Goal: Task Accomplishment & Management: Complete application form

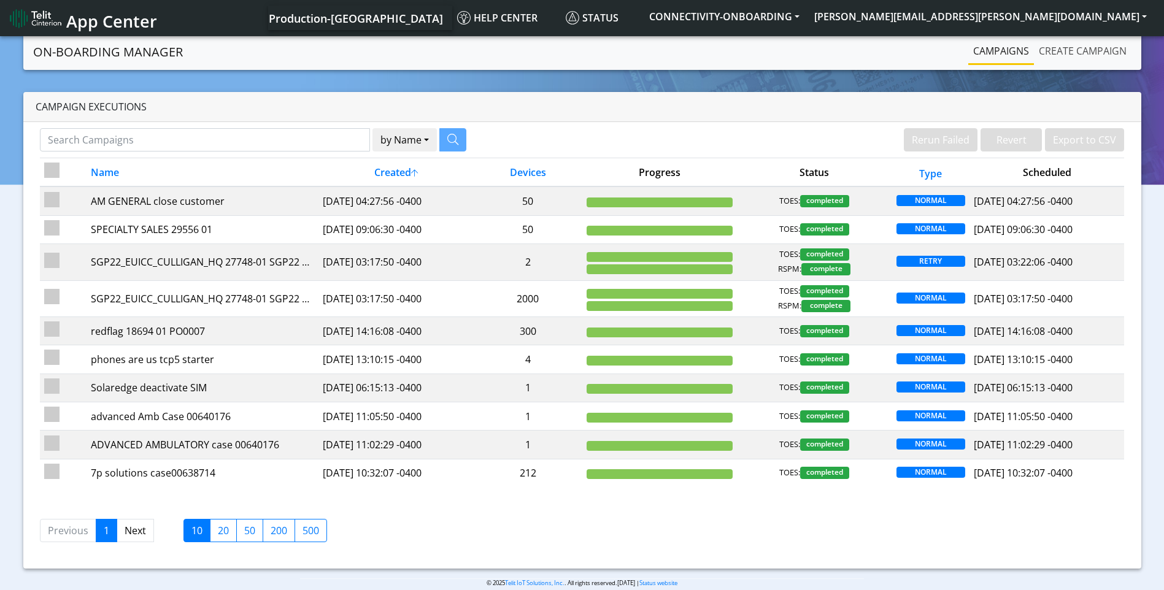
drag, startPoint x: 1084, startPoint y: 47, endPoint x: 1066, endPoint y: 74, distance: 32.3
click at [1084, 49] on link "Create campaign" at bounding box center [1083, 51] width 98 height 25
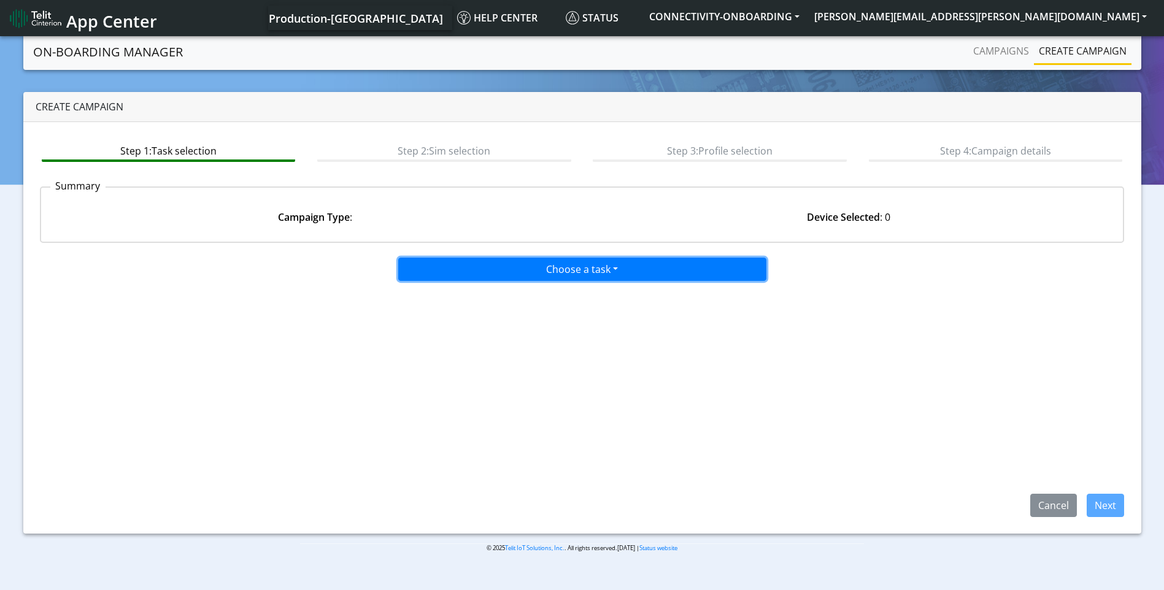
click at [579, 268] on button "Choose a task" at bounding box center [582, 269] width 368 height 23
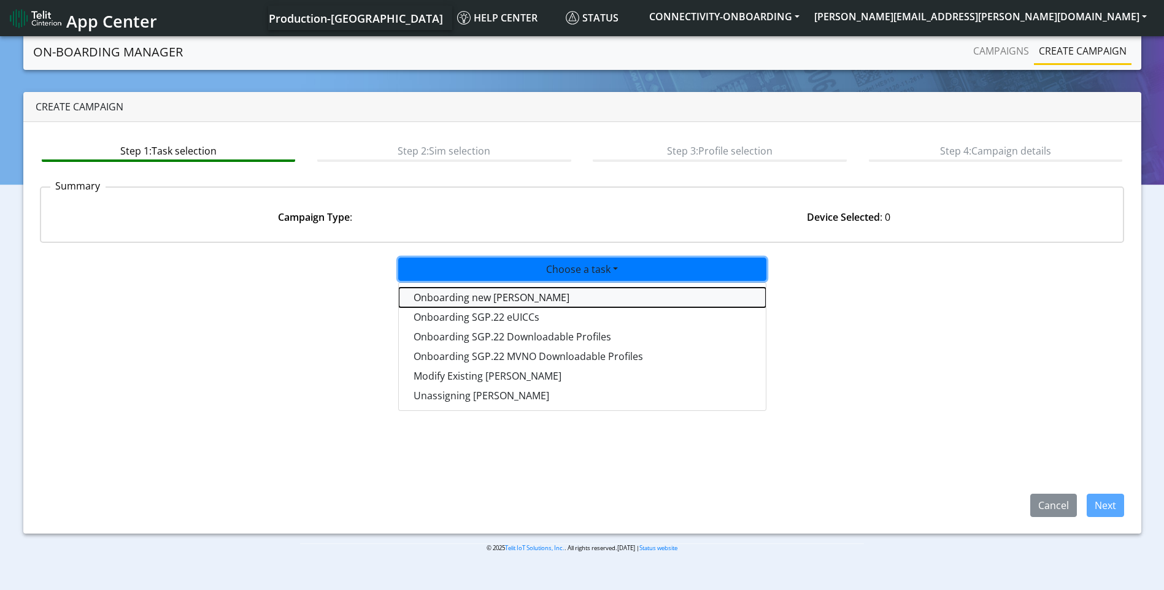
click at [555, 292] on tasktoes-dropdown "Onboarding new [PERSON_NAME]" at bounding box center [582, 298] width 367 height 20
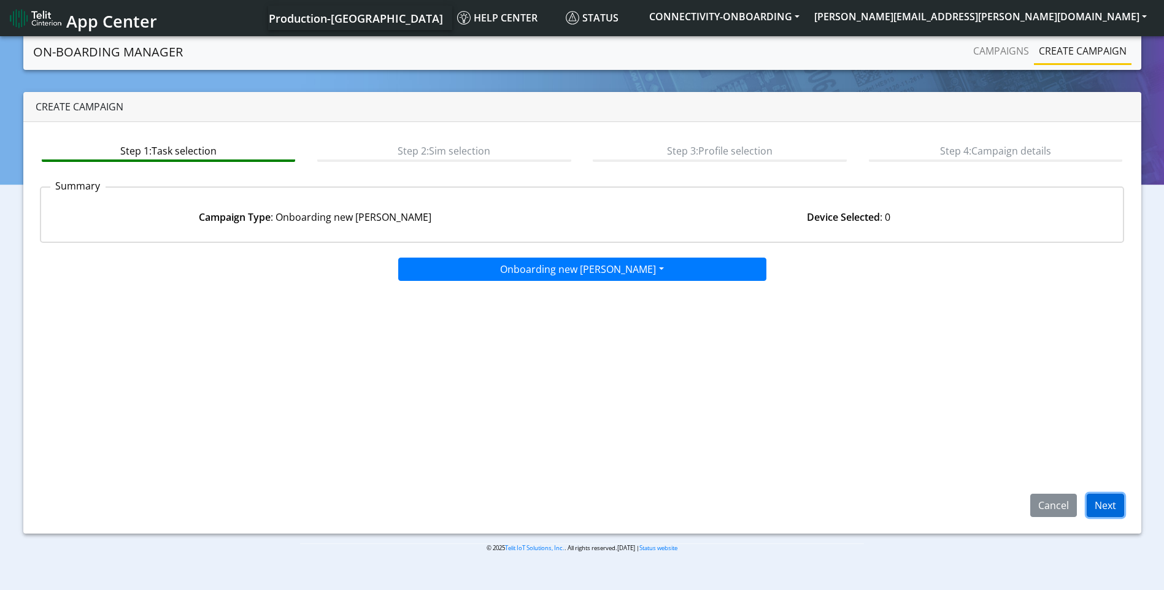
click at [1114, 506] on button "Next" at bounding box center [1105, 505] width 37 height 23
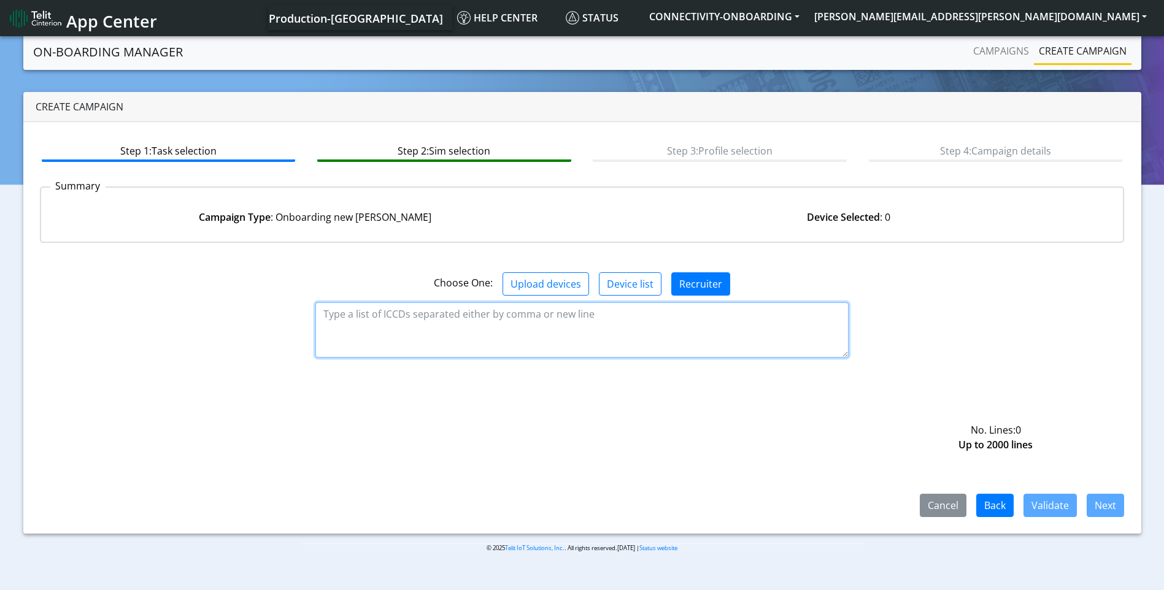
click at [458, 329] on textarea at bounding box center [581, 330] width 533 height 55
paste textarea "89358151000030616224 89358151000030616232 89358151000030616240 8935815100003061…"
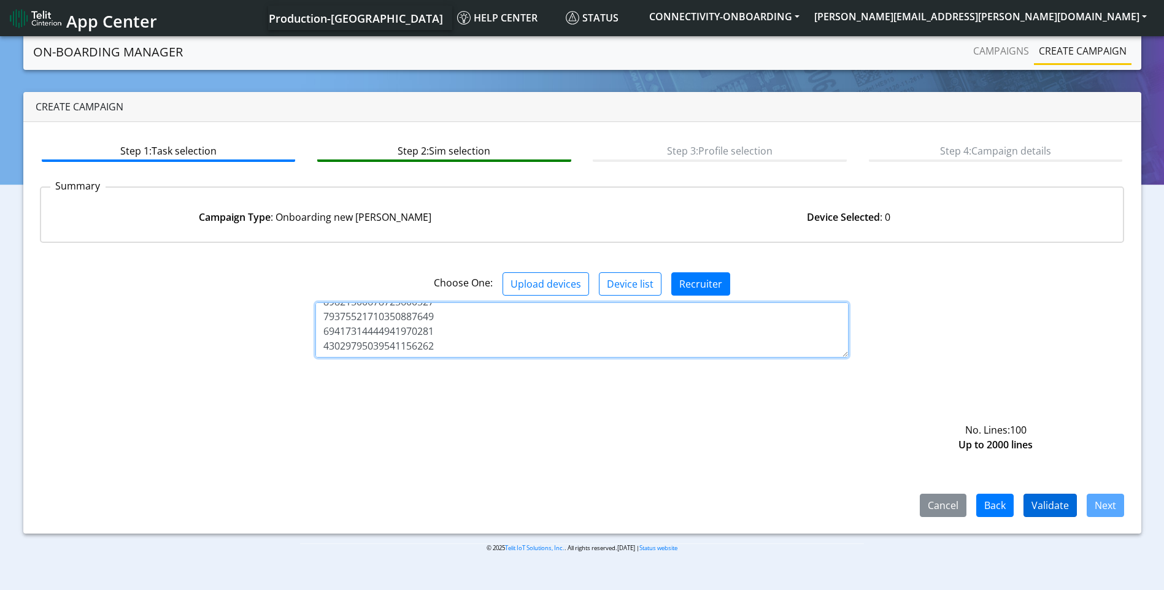
type textarea "89358151000030616224 89358151000030616232 89358151000030616240 8935815100003061…"
click at [1050, 503] on button "Validate" at bounding box center [1050, 505] width 53 height 23
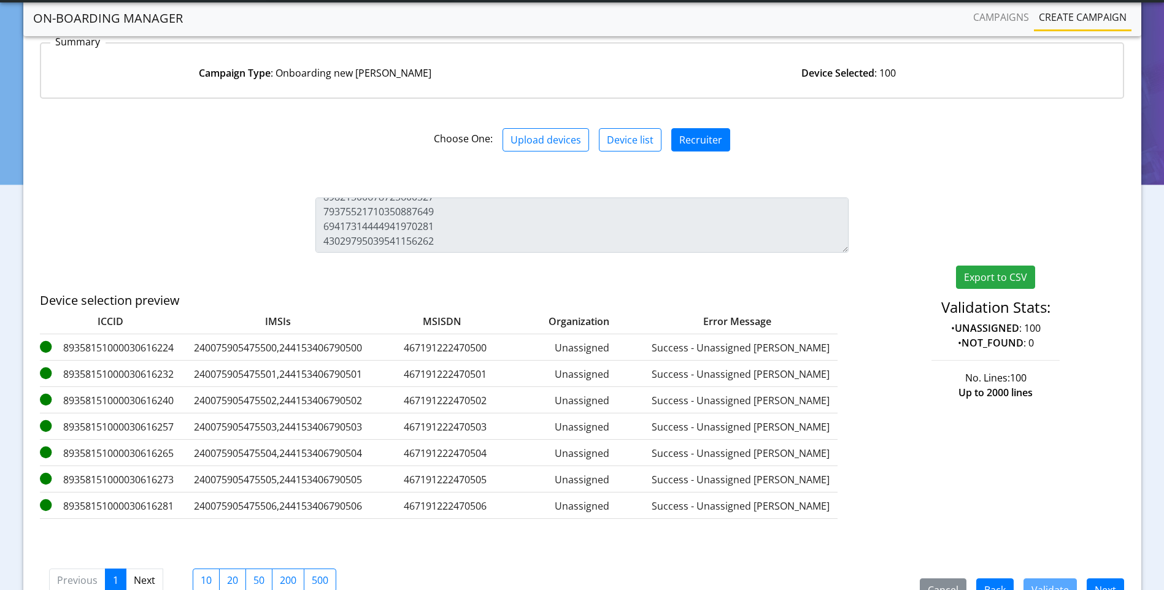
scroll to position [177, 0]
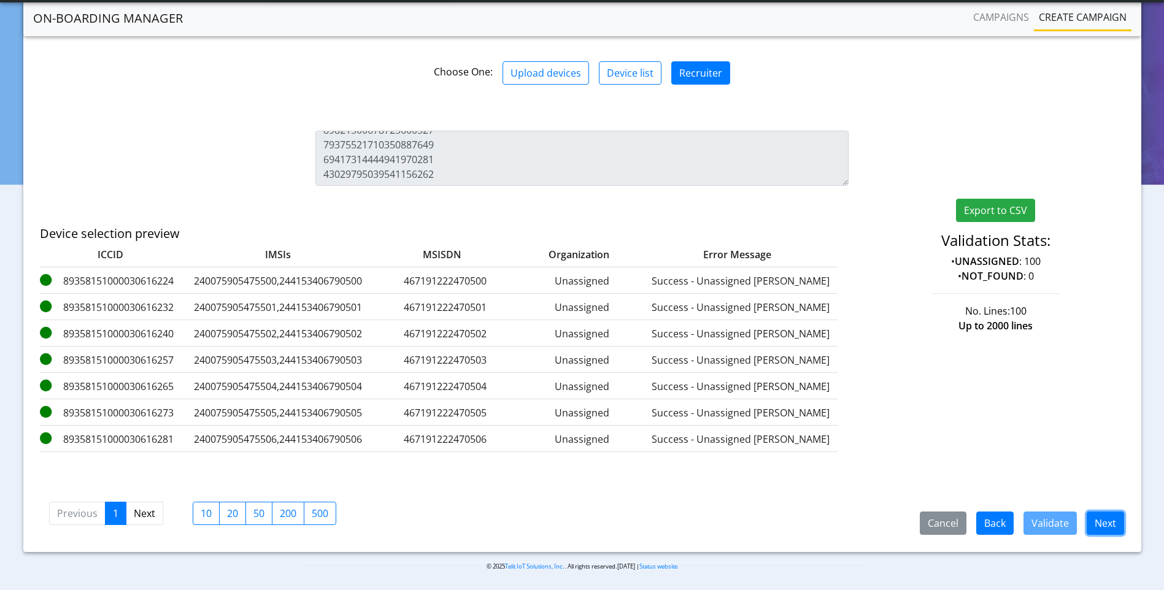
click at [1099, 517] on button "Next" at bounding box center [1105, 523] width 37 height 23
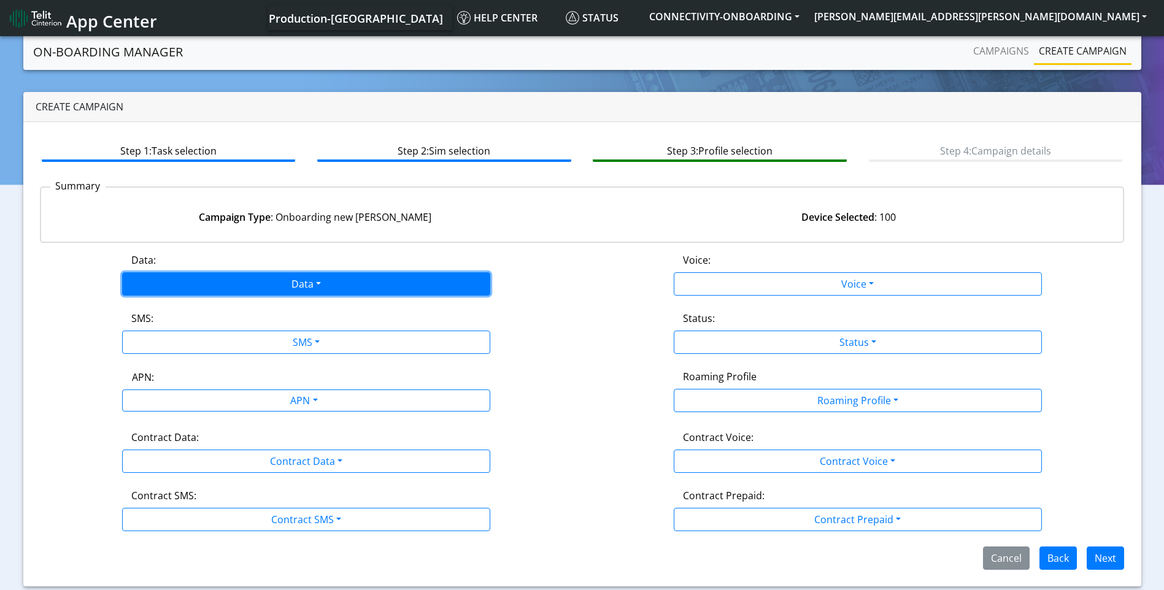
click at [294, 279] on button "Data" at bounding box center [306, 283] width 368 height 23
drag, startPoint x: 195, startPoint y: 342, endPoint x: 265, endPoint y: 342, distance: 70.6
click at [196, 342] on div "Disabled Enabled" at bounding box center [306, 322] width 368 height 50
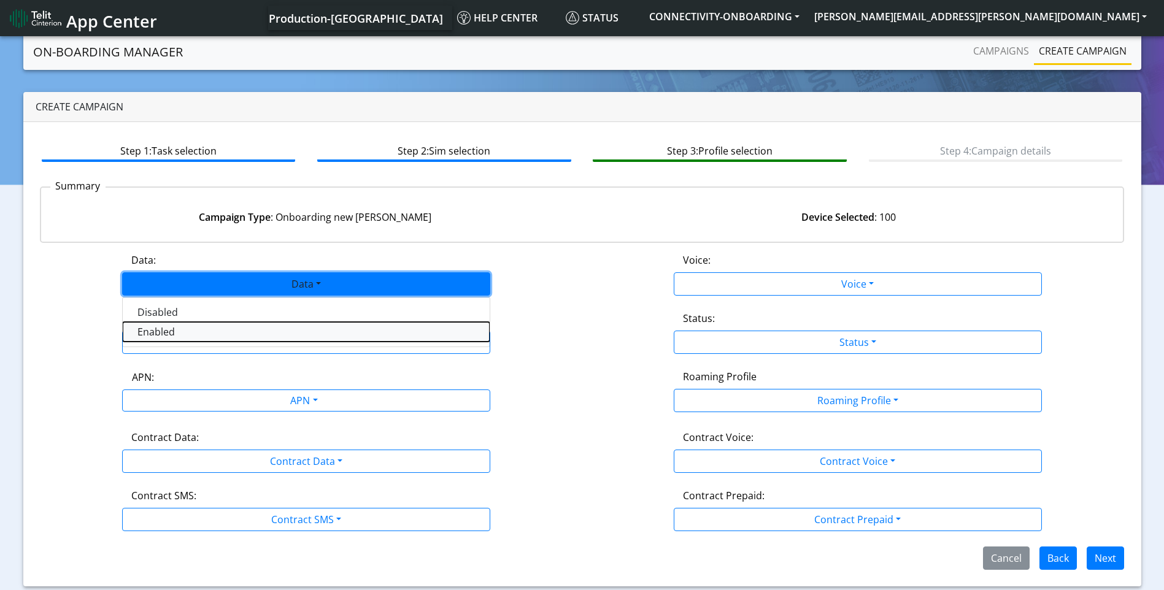
click at [252, 331] on button "Enabled" at bounding box center [306, 332] width 367 height 20
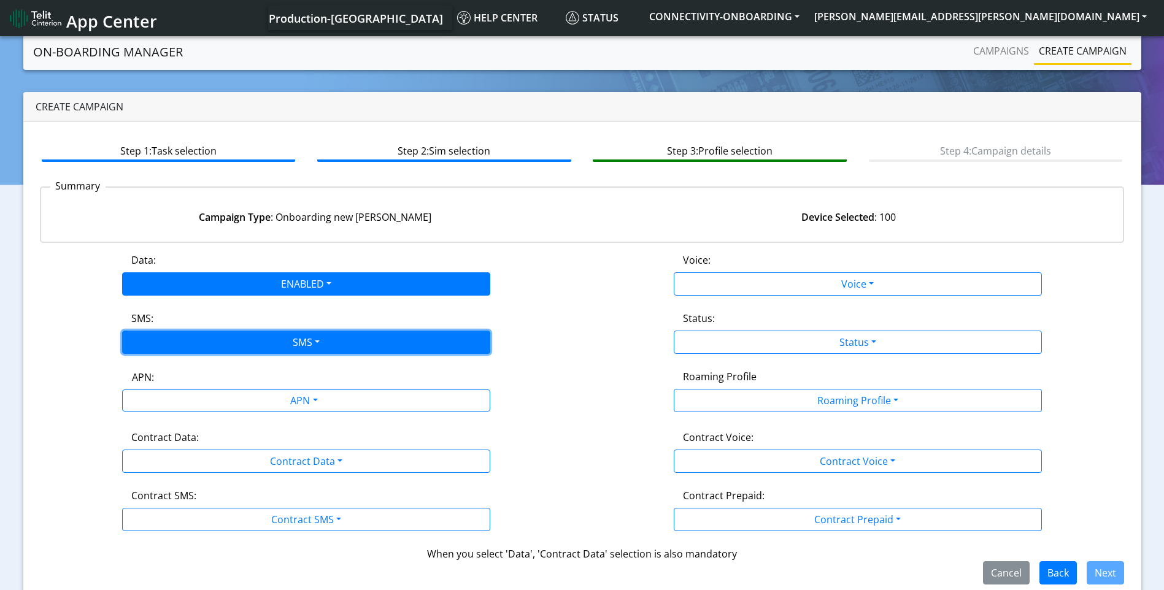
click at [300, 339] on button "SMS" at bounding box center [306, 342] width 368 height 23
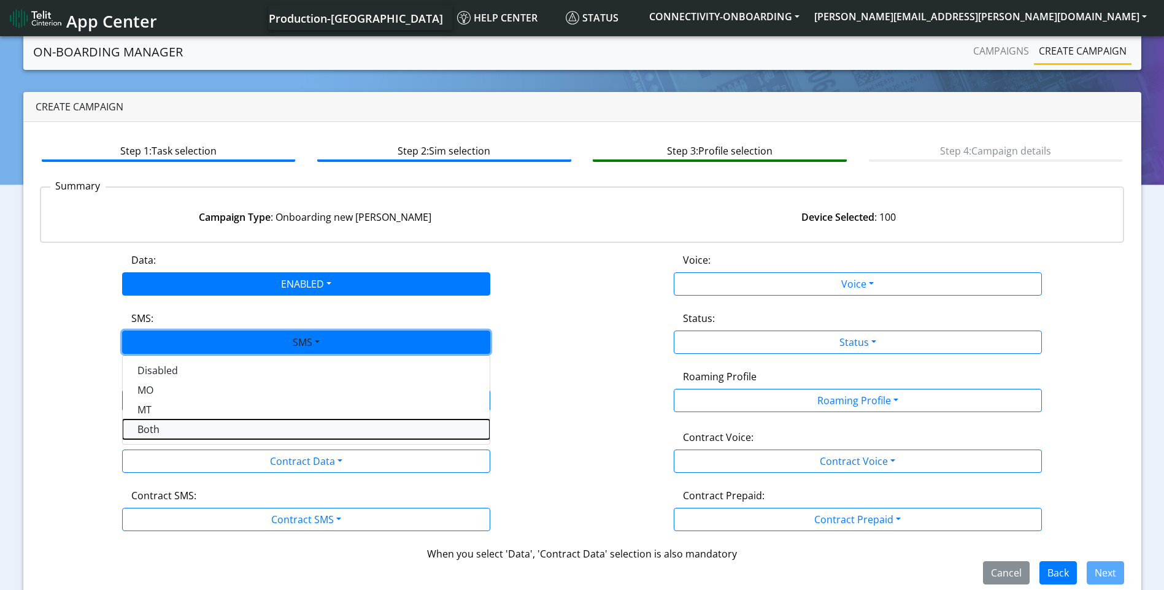
click at [203, 428] on button "Both" at bounding box center [306, 430] width 367 height 20
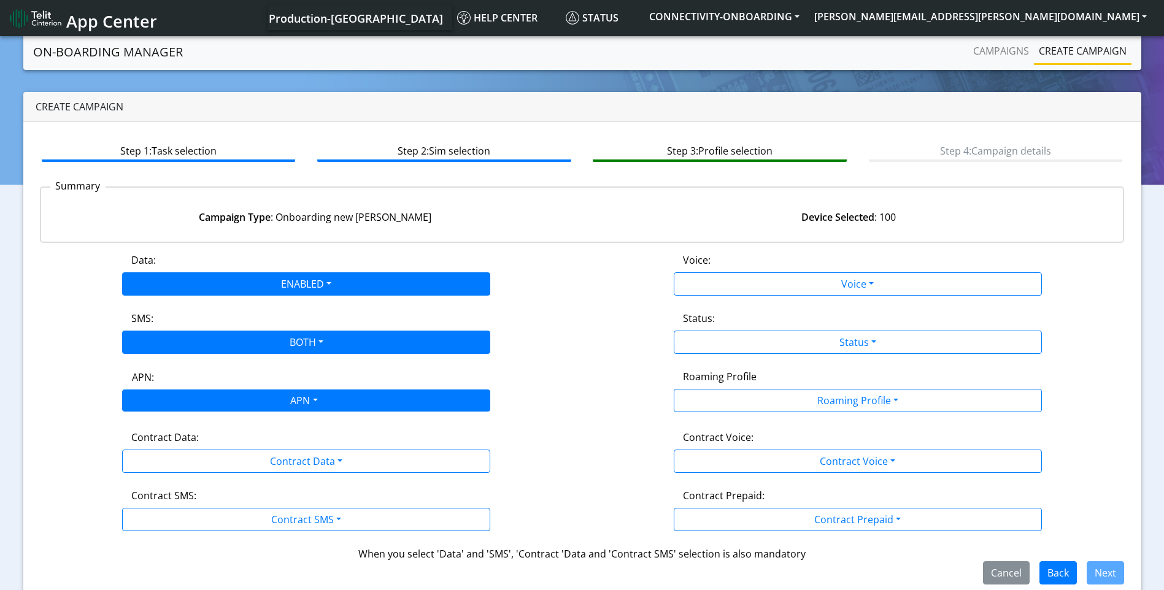
click at [289, 398] on div "APN" at bounding box center [303, 402] width 389 height 24
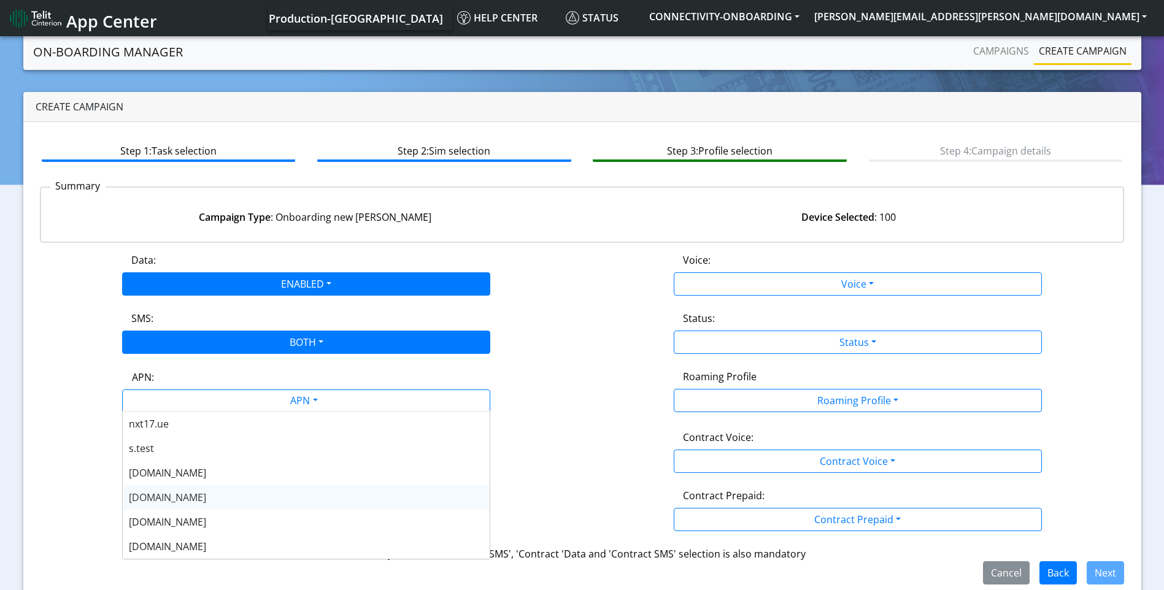
drag, startPoint x: 200, startPoint y: 502, endPoint x: 232, endPoint y: 493, distance: 33.0
click at [200, 501] on div "nxt20.net" at bounding box center [306, 497] width 367 height 25
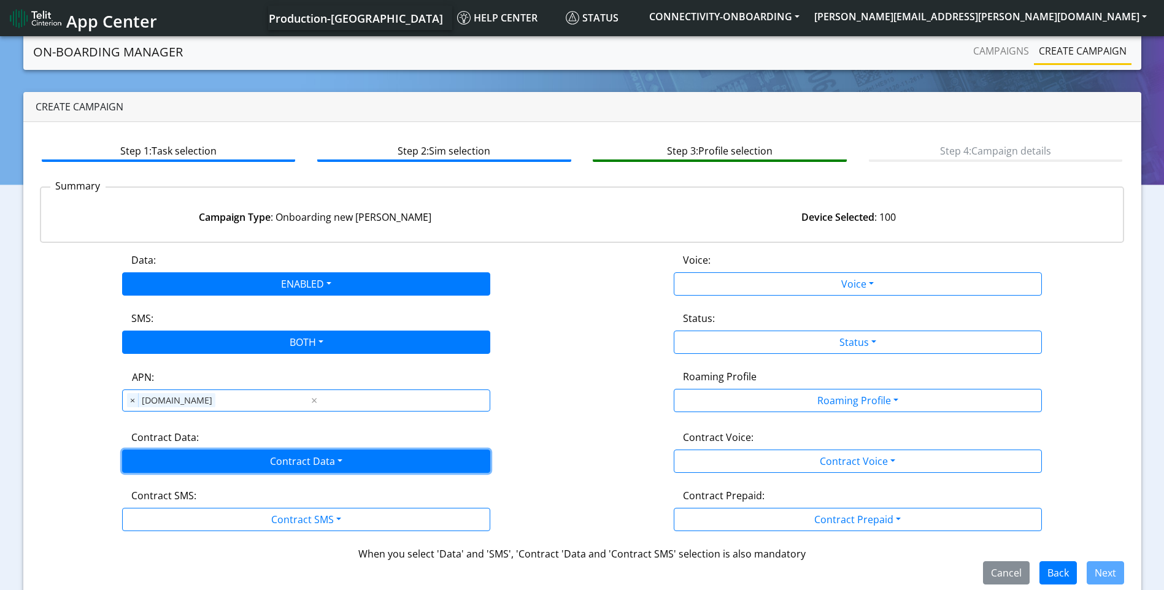
click at [307, 466] on button "Contract Data" at bounding box center [306, 461] width 368 height 23
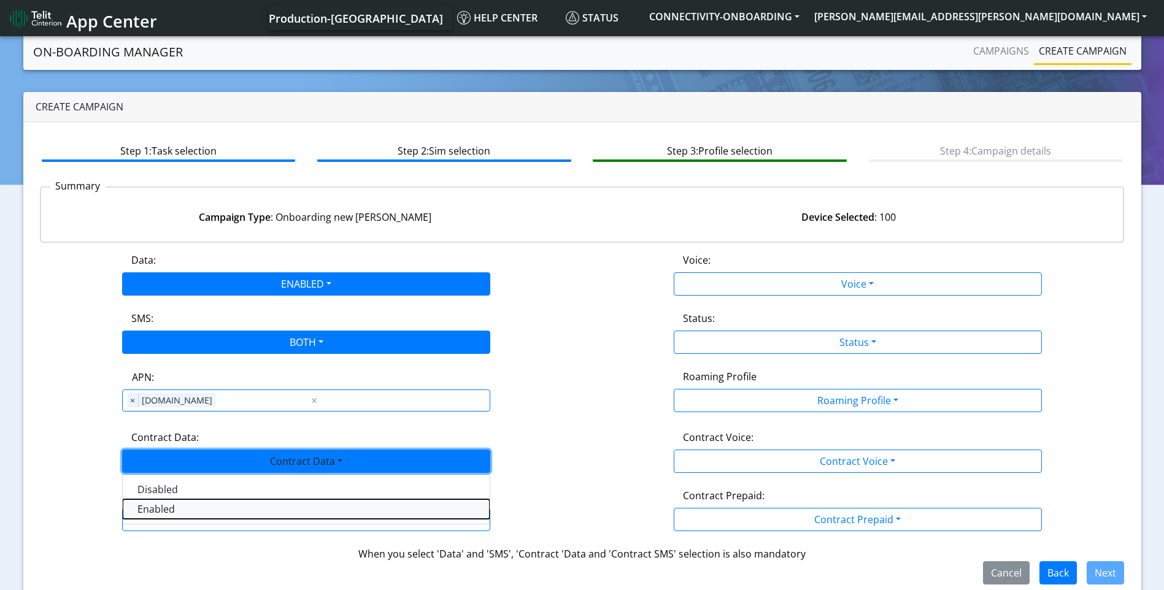
click at [241, 516] on Dataenabled-dropdown "Enabled" at bounding box center [306, 510] width 367 height 20
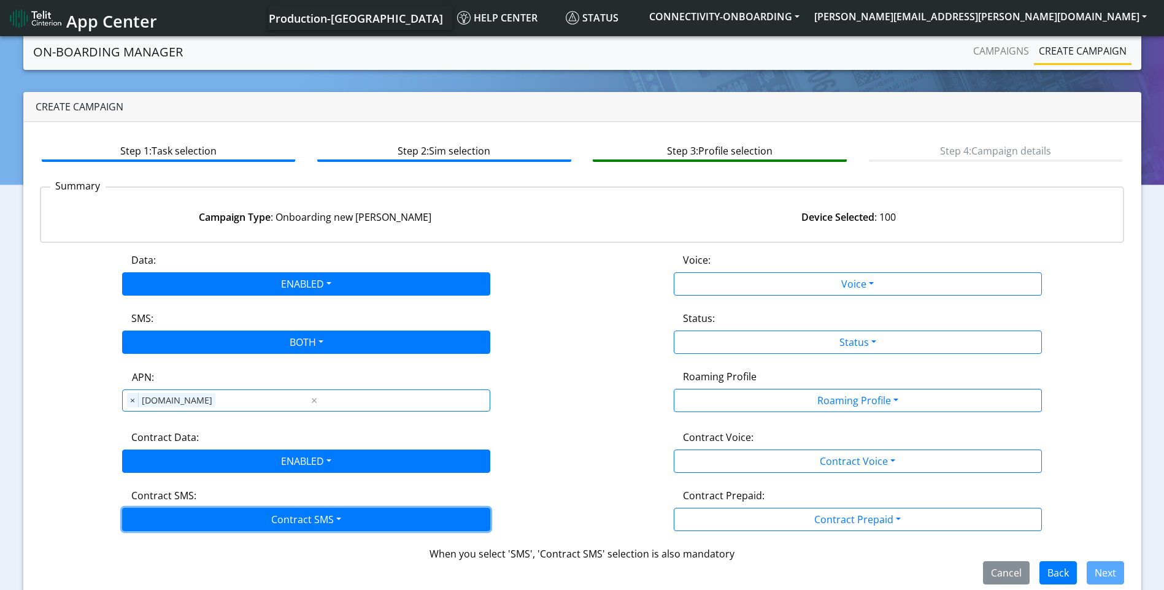
click at [303, 522] on button "Contract SMS" at bounding box center [306, 519] width 368 height 23
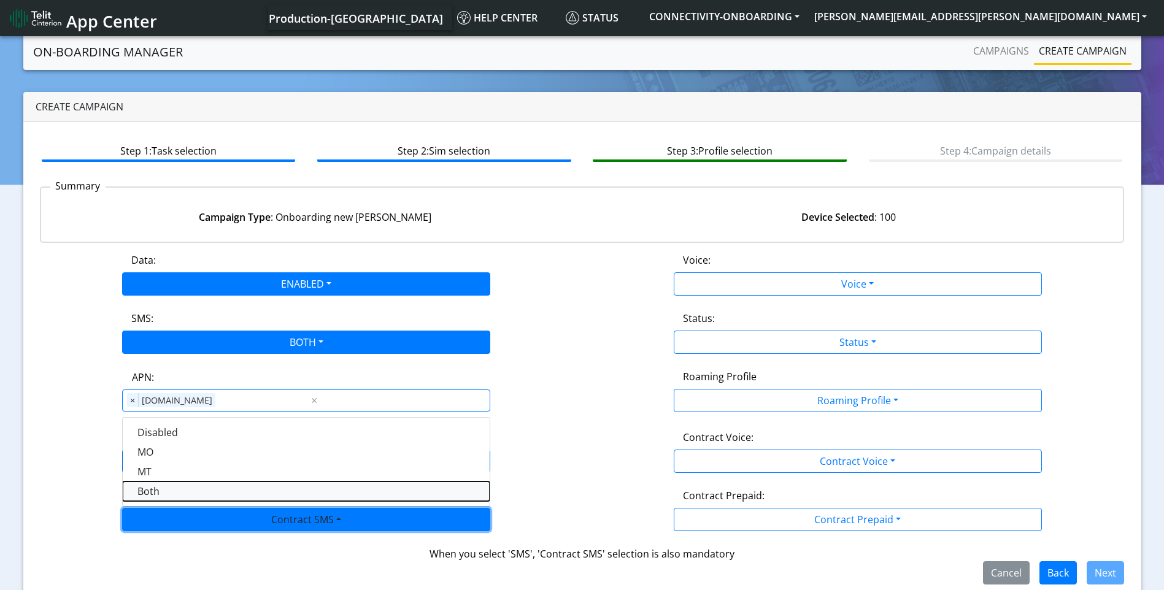
drag, startPoint x: 179, startPoint y: 492, endPoint x: 212, endPoint y: 496, distance: 32.7
click at [181, 492] on SMSboth-dropdown "Both" at bounding box center [306, 492] width 367 height 20
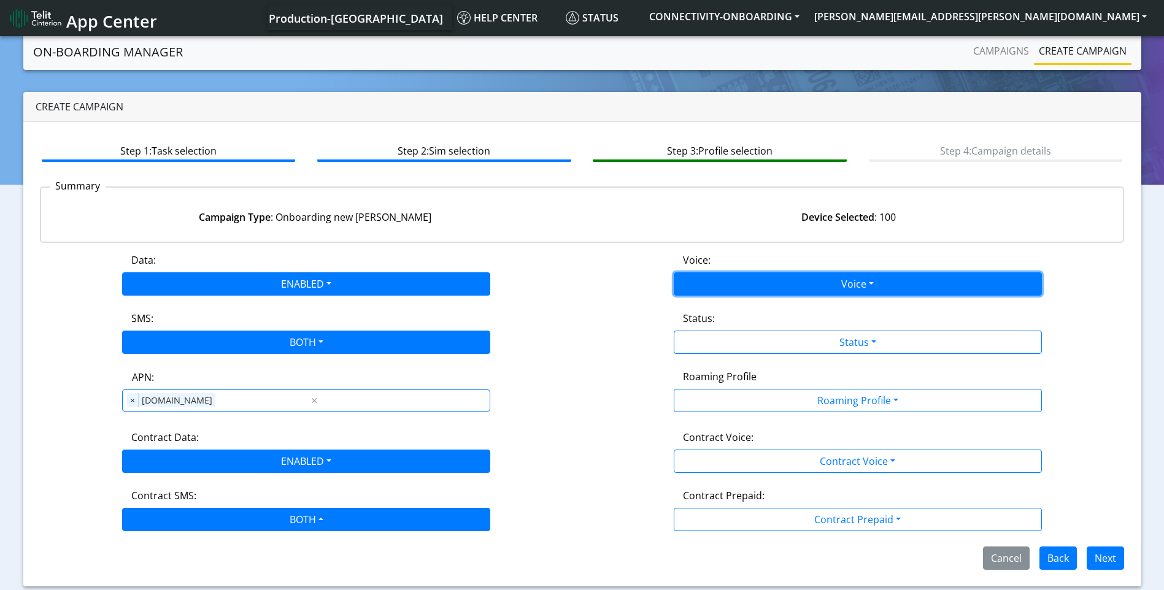
click at [845, 280] on button "Voice" at bounding box center [858, 283] width 368 height 23
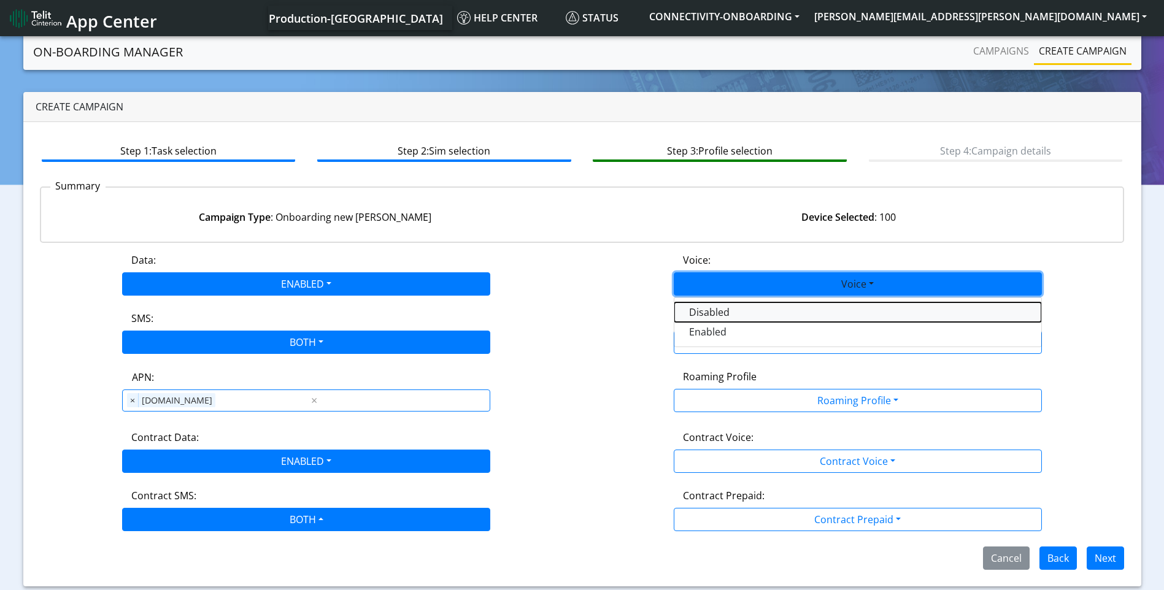
click at [747, 316] on button "Disabled" at bounding box center [857, 313] width 367 height 20
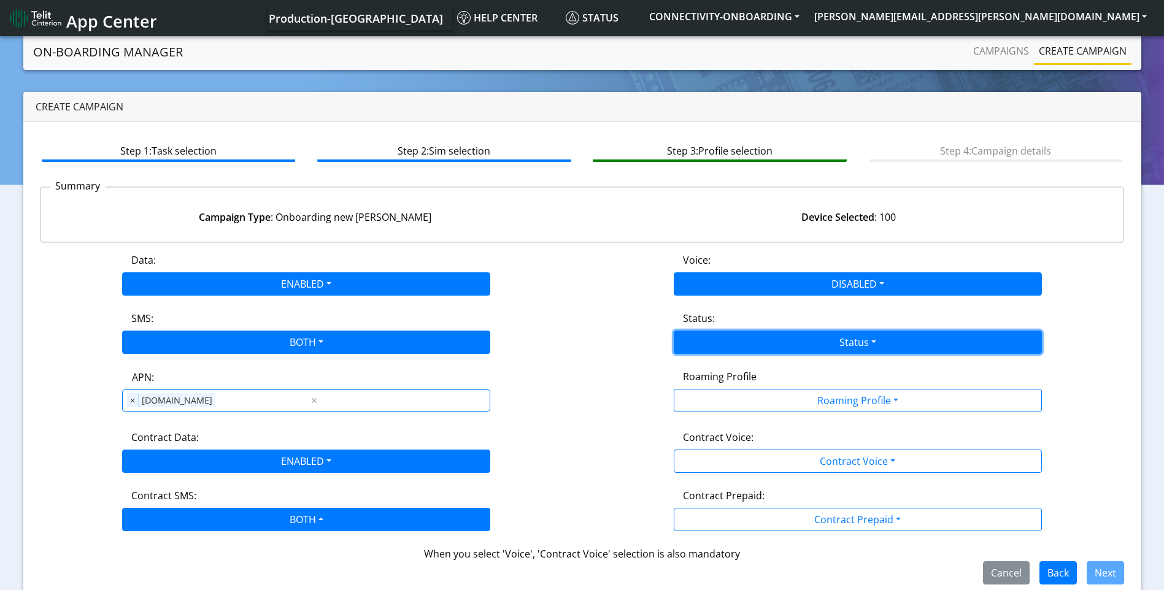
click at [845, 344] on button "Status" at bounding box center [858, 342] width 368 height 23
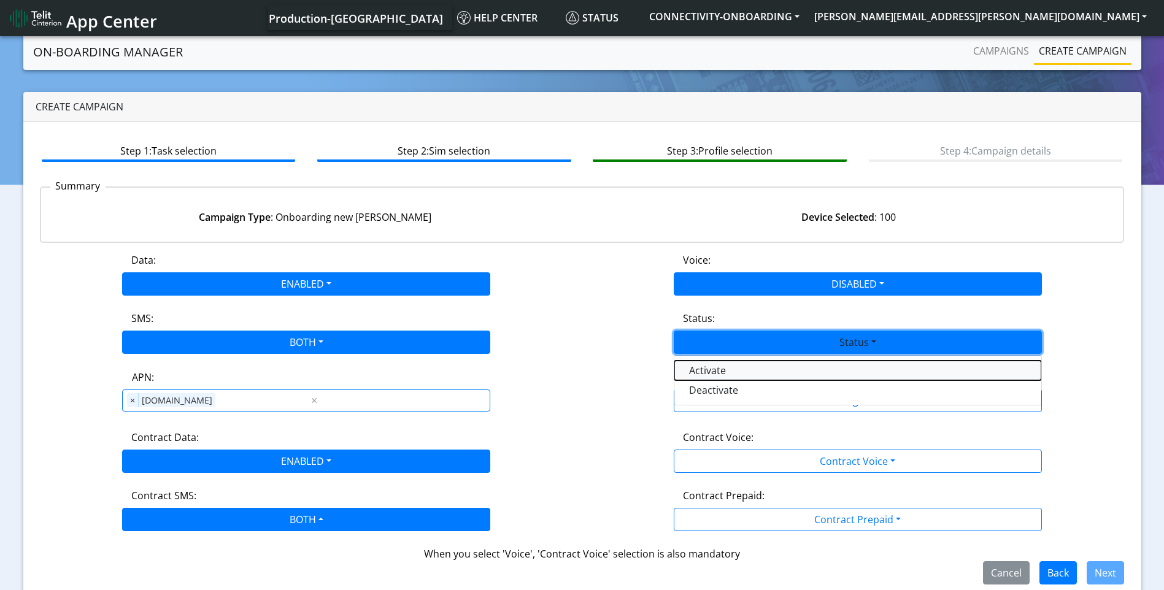
drag, startPoint x: 759, startPoint y: 371, endPoint x: 838, endPoint y: 392, distance: 82.0
click at [760, 371] on button "Activate" at bounding box center [857, 371] width 367 height 20
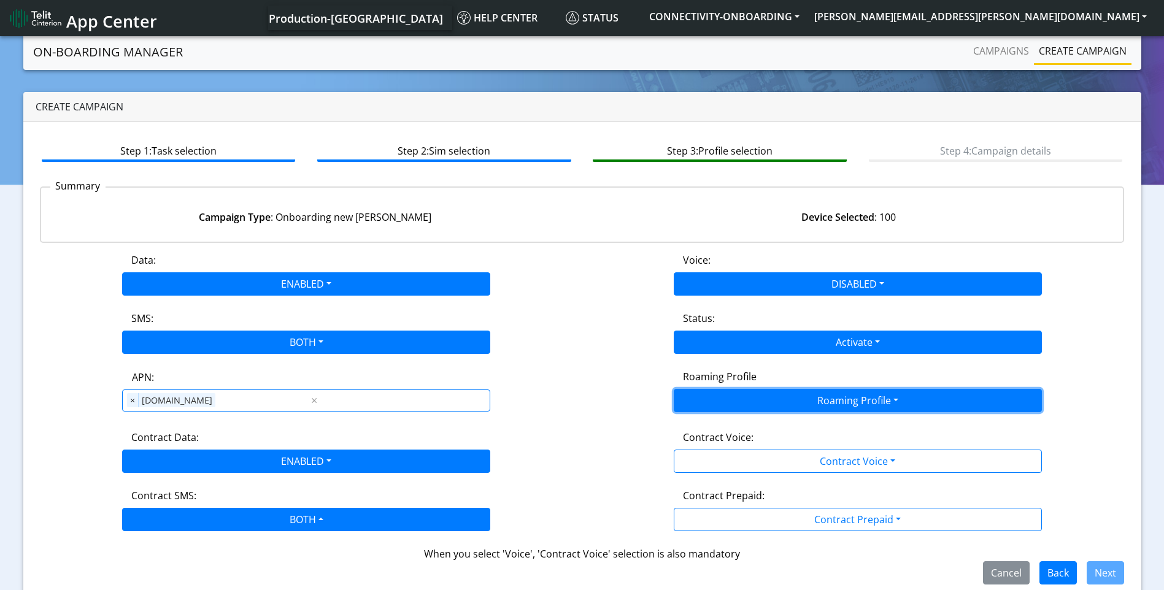
click at [862, 405] on button "Roaming Profile" at bounding box center [858, 400] width 368 height 23
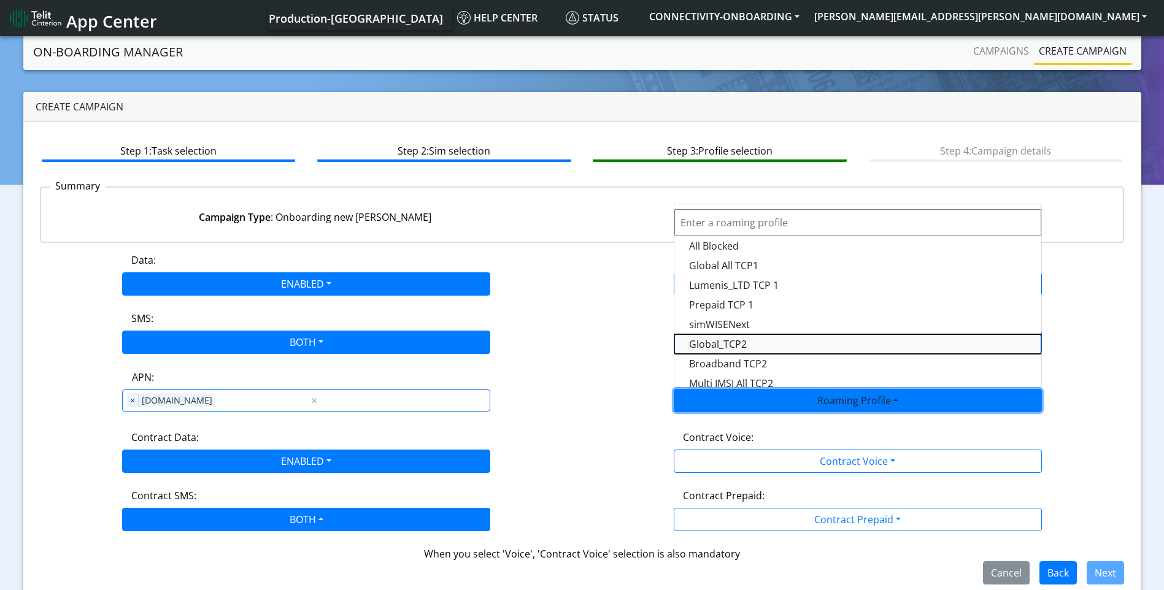
click at [759, 342] on Profile-dropdown "Global_TCP2" at bounding box center [857, 344] width 367 height 20
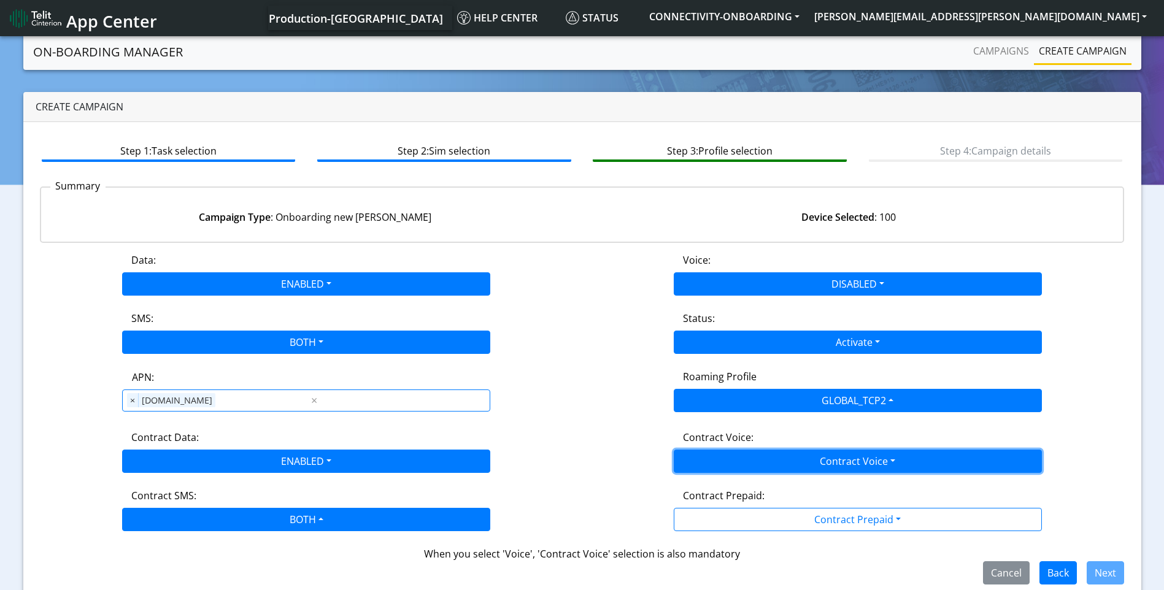
click at [844, 452] on button "Contract Voice" at bounding box center [858, 461] width 368 height 23
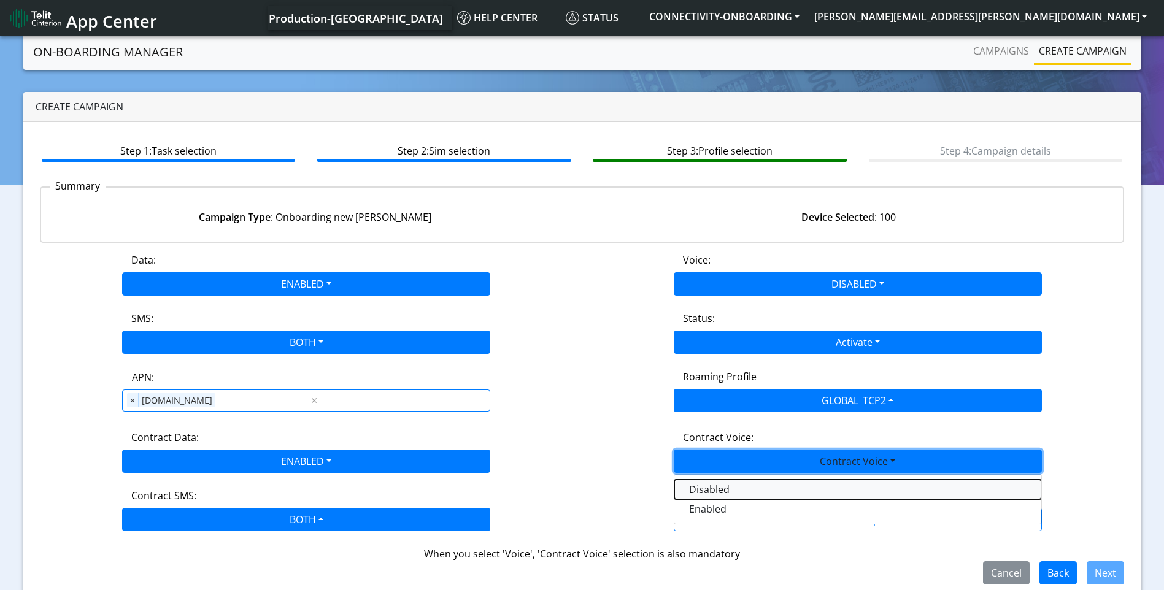
click at [745, 483] on Voicedisabled-dropdown "Disabled" at bounding box center [857, 490] width 367 height 20
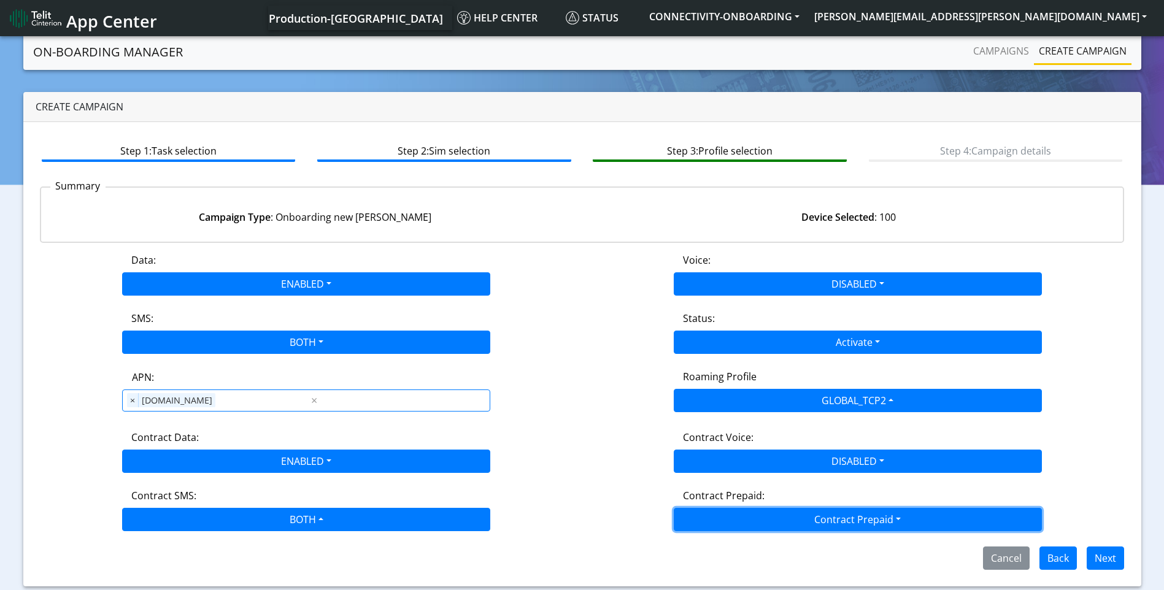
click at [844, 514] on button "Contract Prepaid" at bounding box center [858, 519] width 368 height 23
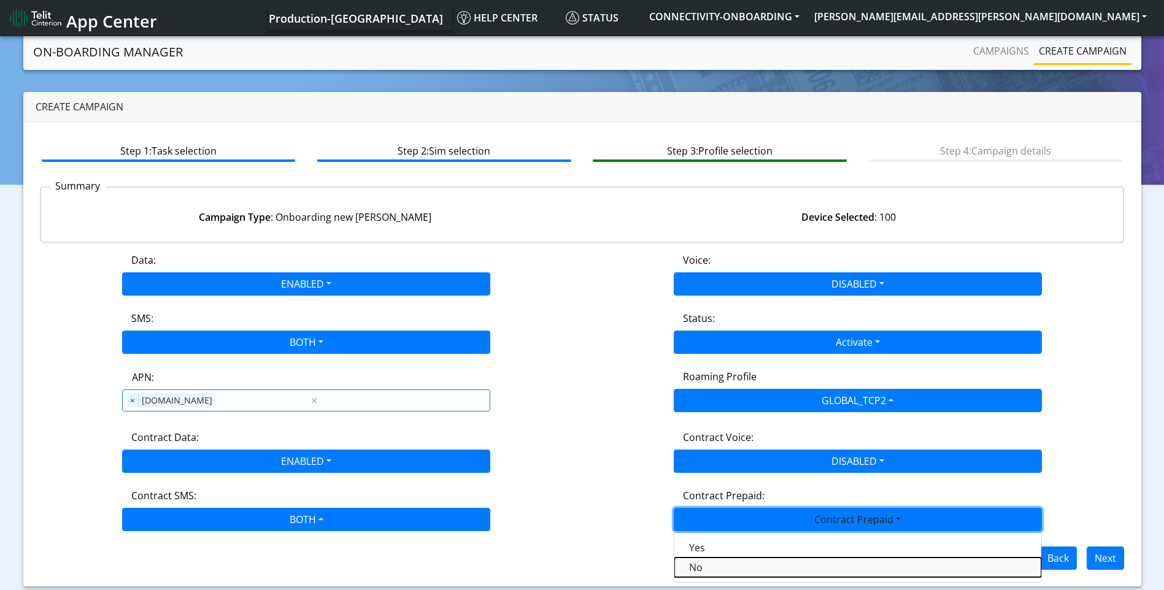
drag, startPoint x: 726, startPoint y: 564, endPoint x: 952, endPoint y: 536, distance: 227.6
click at [731, 565] on Prepaidnotprepaid-dropdown "No" at bounding box center [857, 568] width 367 height 20
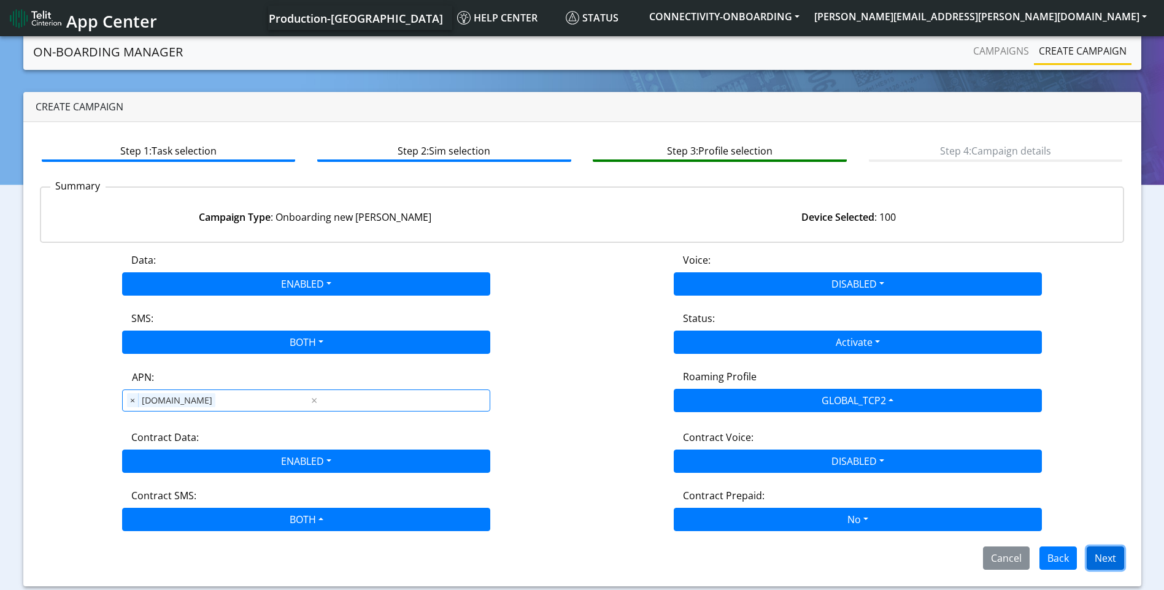
click at [1106, 554] on button "Next" at bounding box center [1105, 558] width 37 height 23
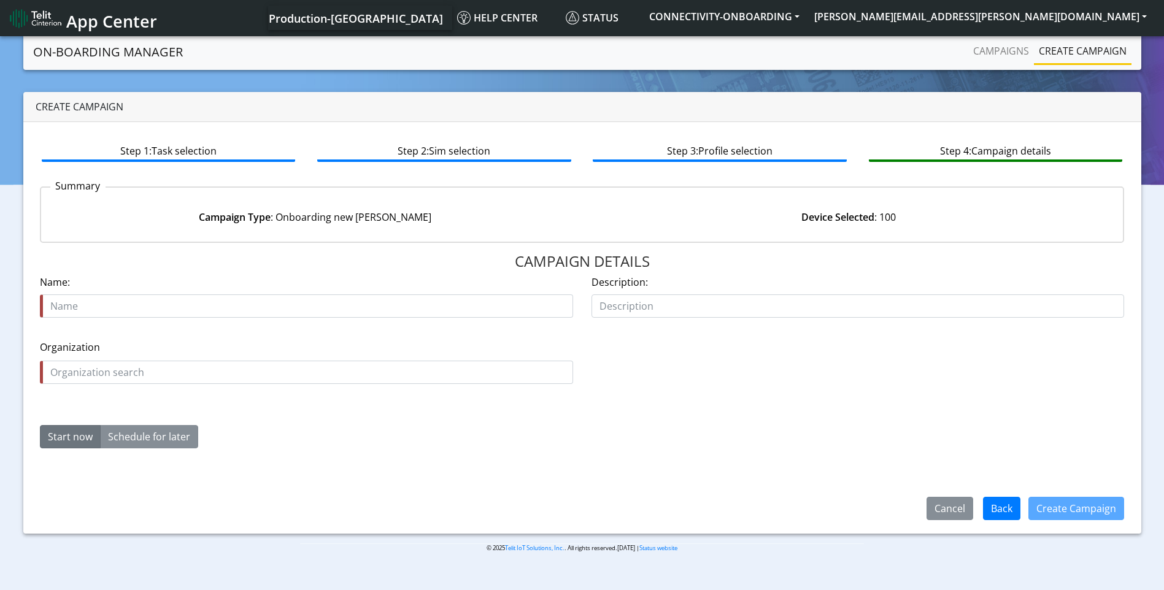
click at [255, 296] on input "text" at bounding box center [306, 306] width 533 height 23
type input "crn wireless a 1558 02 11"
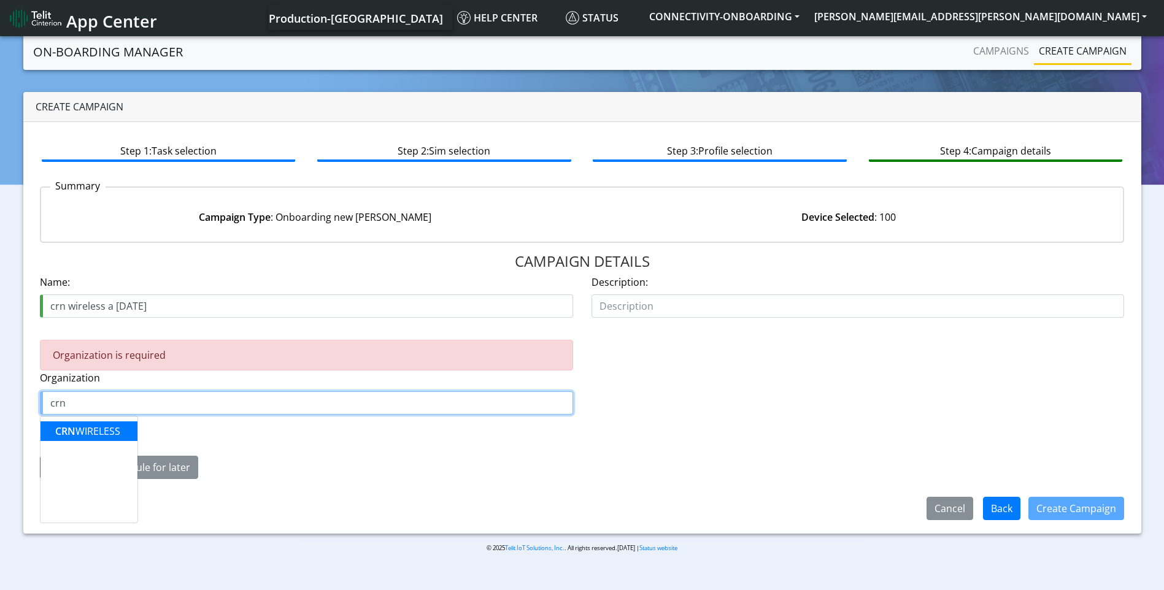
click at [75, 429] on span "CRN" at bounding box center [65, 432] width 20 height 14
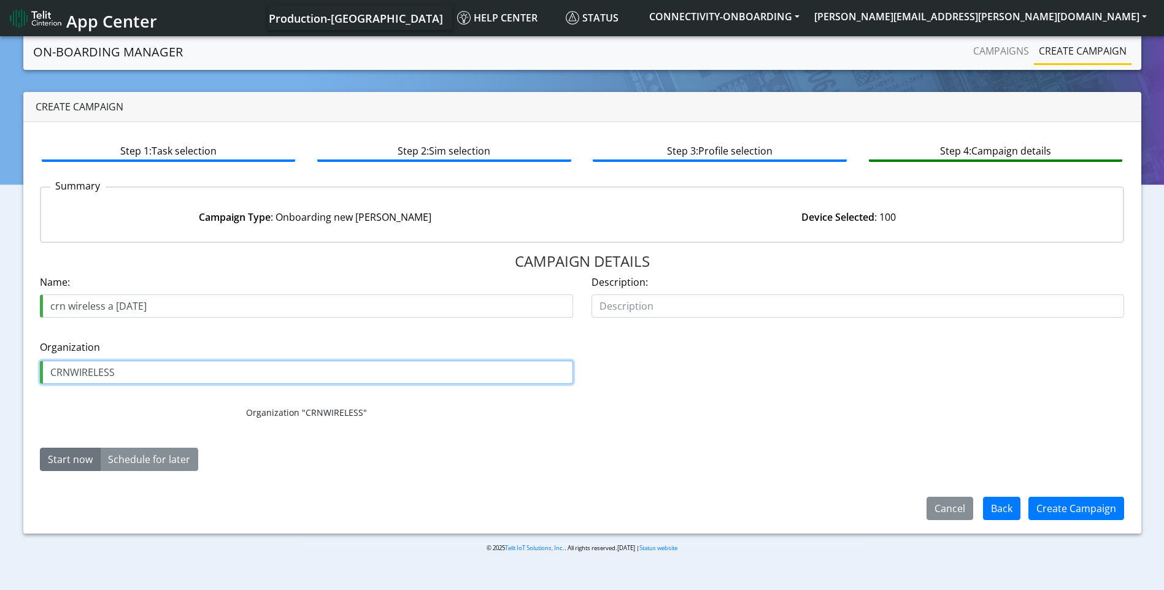
type input "CRNWIRELESS"
click at [78, 460] on button "Start now" at bounding box center [70, 459] width 61 height 23
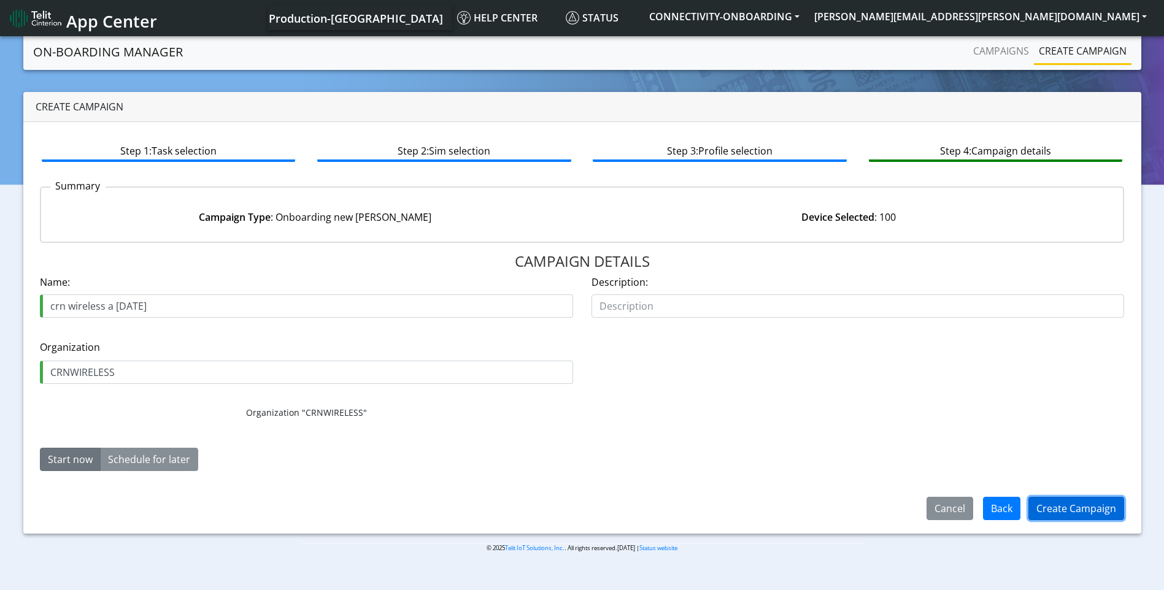
click at [1040, 508] on button "Create Campaign" at bounding box center [1077, 508] width 96 height 23
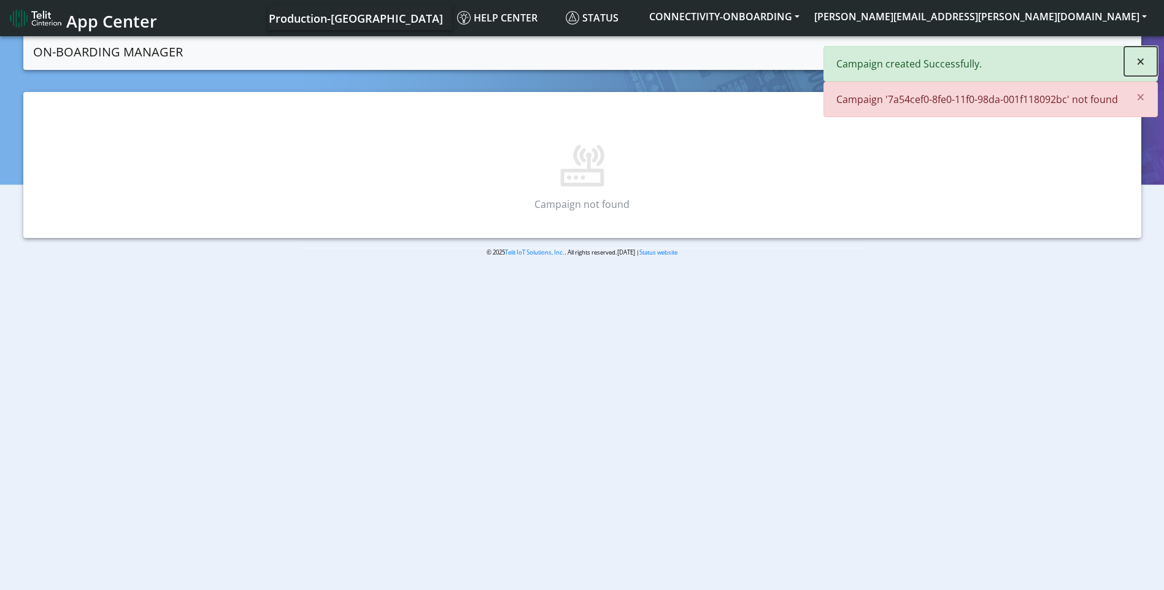
click at [1146, 54] on button "×" at bounding box center [1140, 61] width 33 height 29
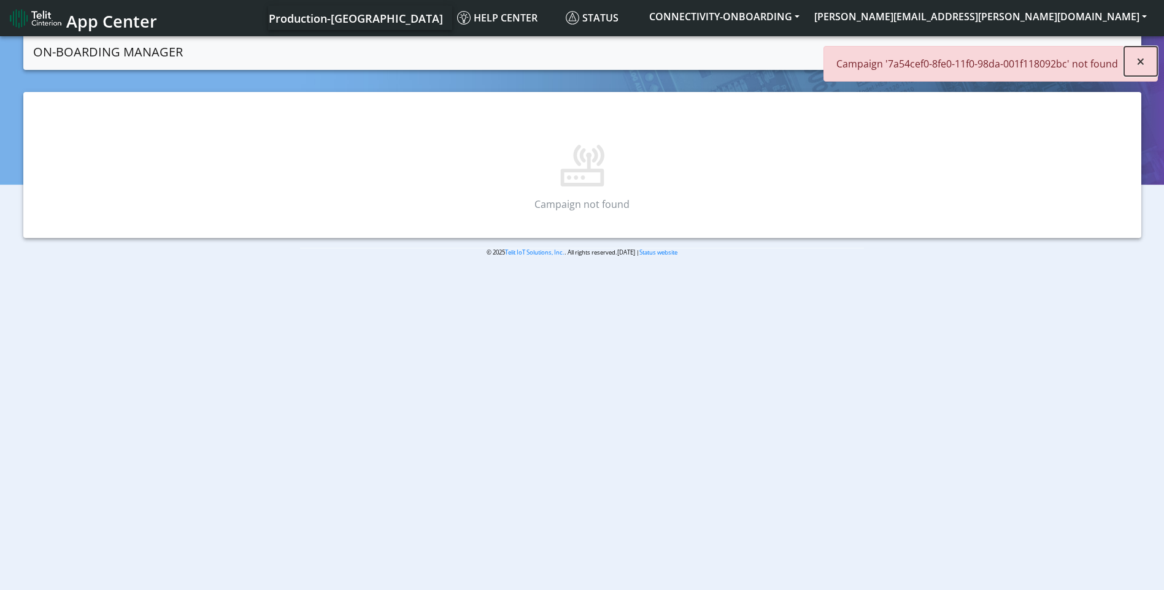
click at [1143, 59] on span "×" at bounding box center [1141, 61] width 9 height 20
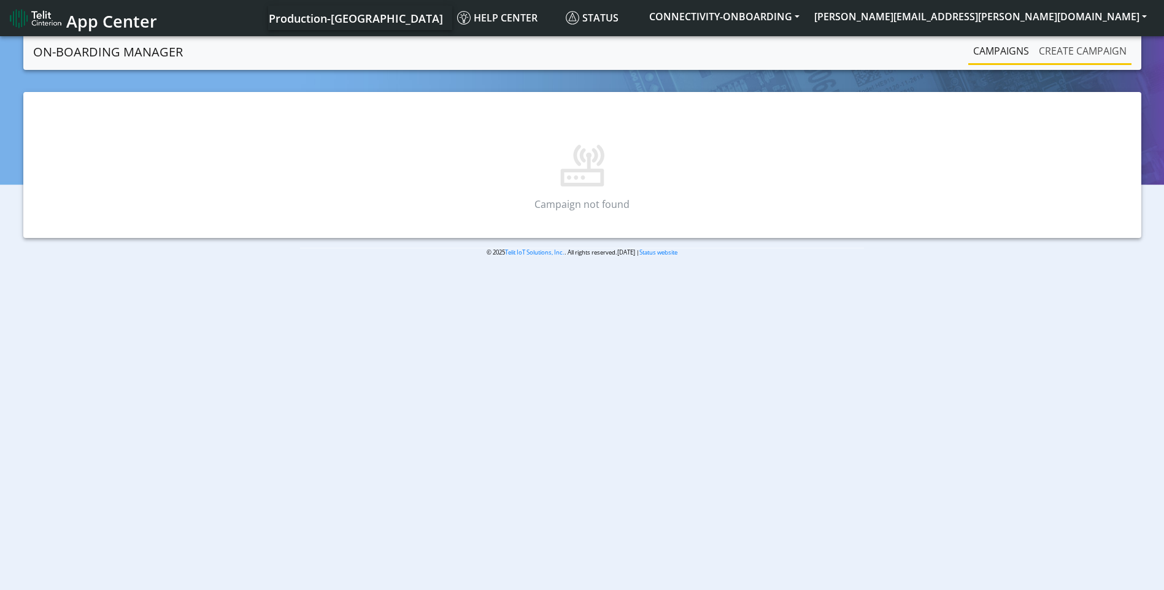
click at [1072, 45] on link "Create campaign" at bounding box center [1083, 51] width 98 height 25
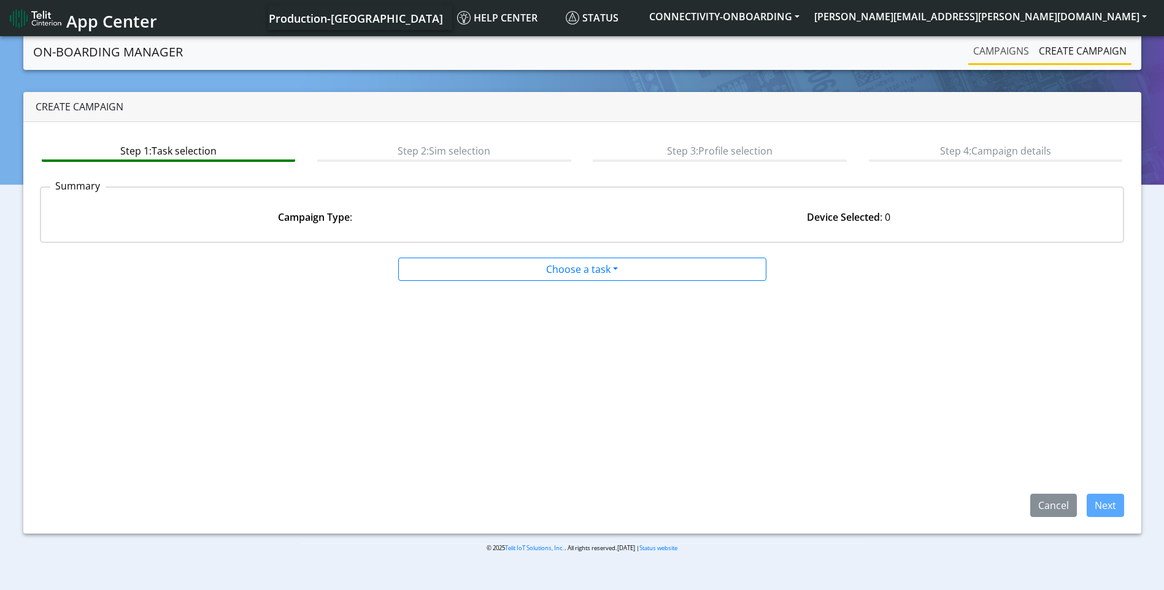
click at [999, 54] on link "Campaigns" at bounding box center [1001, 51] width 66 height 25
